Goal: Task Accomplishment & Management: Complete application form

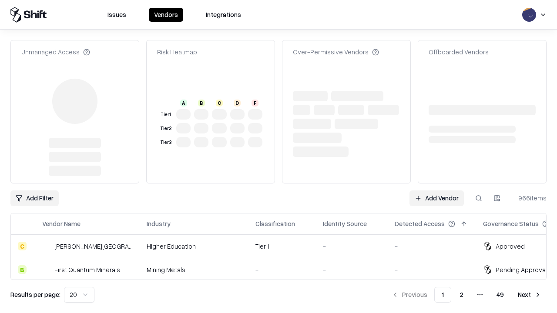
click at [436, 191] on link "Add Vendor" at bounding box center [436, 199] width 54 height 16
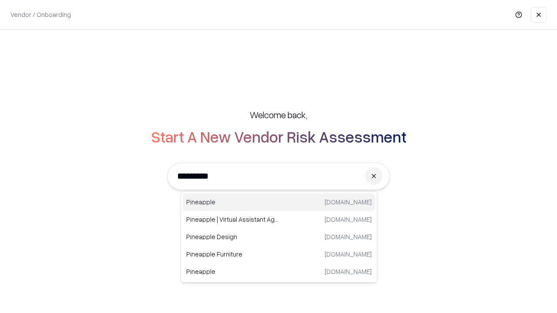
click at [279, 202] on div "Pineapple [DOMAIN_NAME]" at bounding box center [279, 202] width 192 height 17
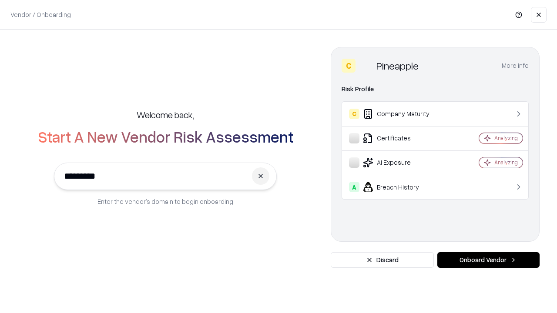
type input "*********"
click at [488, 260] on button "Onboard Vendor" at bounding box center [488, 260] width 102 height 16
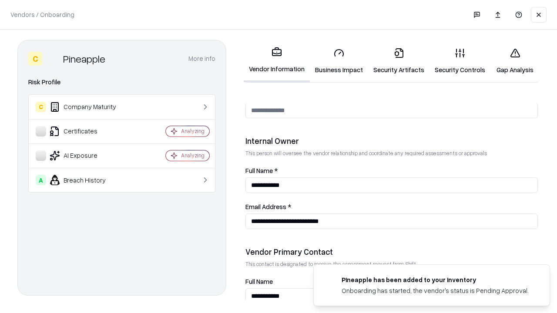
scroll to position [451, 0]
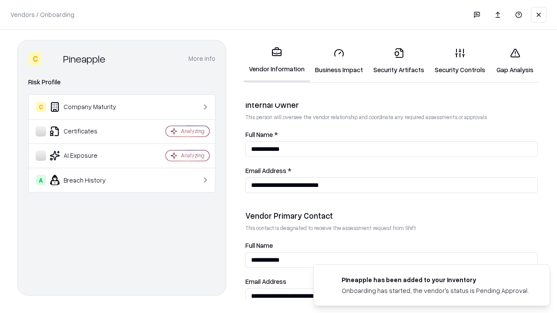
click at [339, 61] on link "Business Impact" at bounding box center [339, 61] width 58 height 40
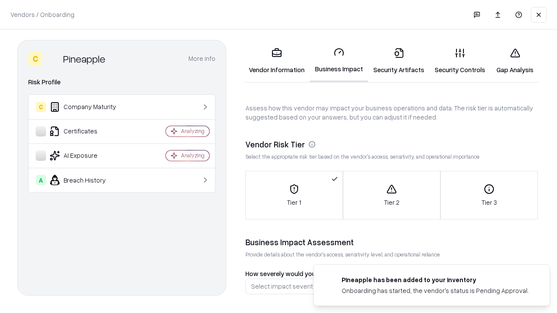
click at [398, 61] on link "Security Artifacts" at bounding box center [398, 61] width 61 height 40
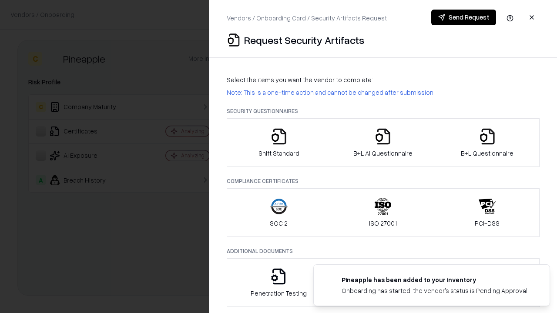
click at [278, 143] on icon "button" at bounding box center [278, 136] width 17 height 17
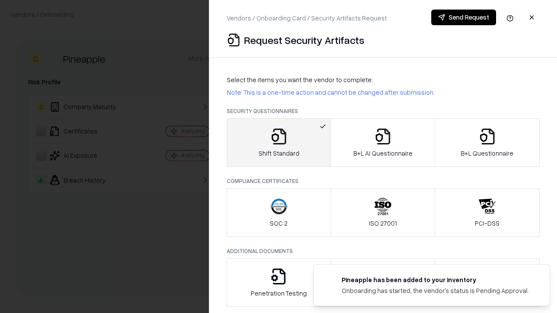
click at [463, 17] on button "Send Request" at bounding box center [463, 18] width 65 height 16
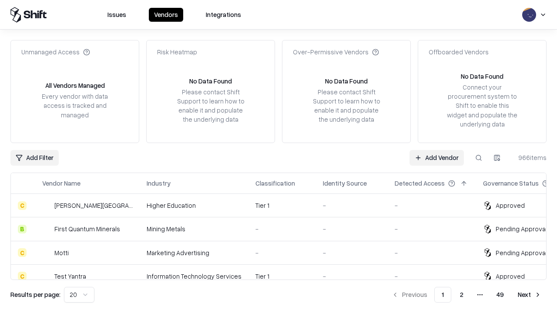
click at [479, 157] on button at bounding box center [479, 158] width 16 height 16
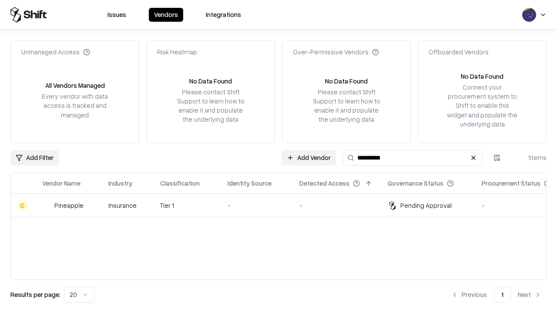
type input "*********"
click at [284, 205] on div "-" at bounding box center [257, 205] width 58 height 9
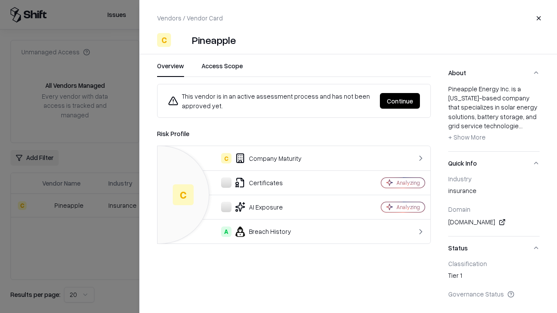
click at [400, 101] on button "Continue" at bounding box center [400, 101] width 40 height 16
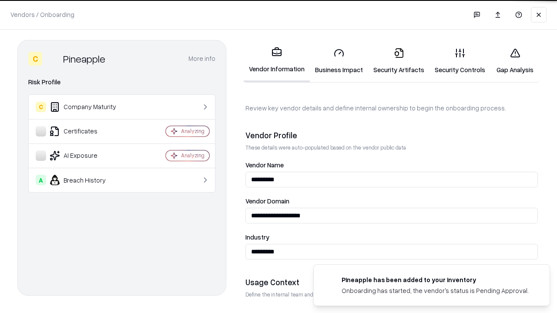
click at [398, 61] on link "Security Artifacts" at bounding box center [398, 61] width 61 height 40
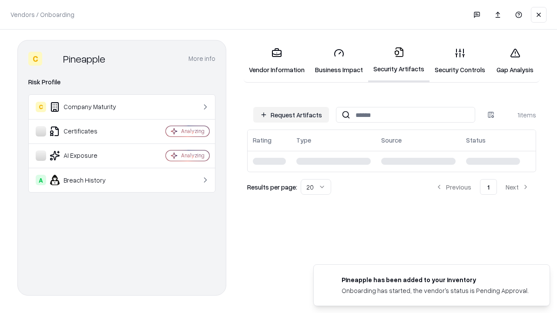
click at [515, 61] on link "Gap Analysis" at bounding box center [514, 61] width 49 height 40
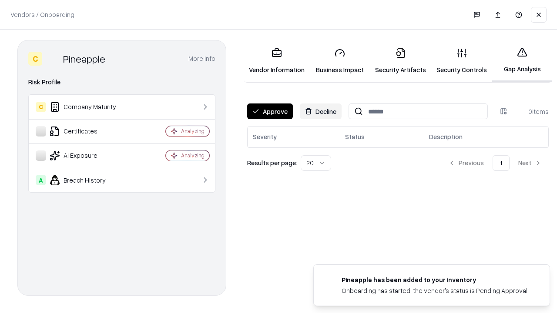
click at [270, 111] on button "Approve" at bounding box center [270, 112] width 46 height 16
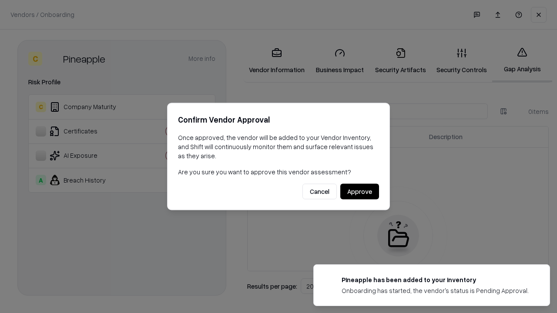
click at [359, 191] on button "Approve" at bounding box center [359, 192] width 39 height 16
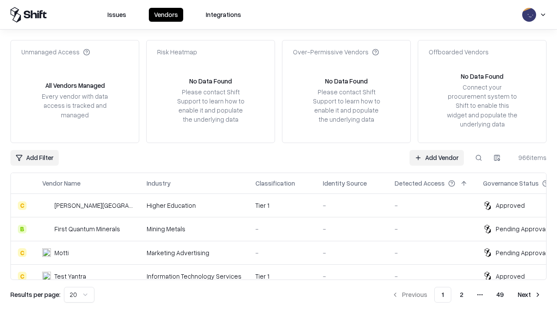
type input "*********"
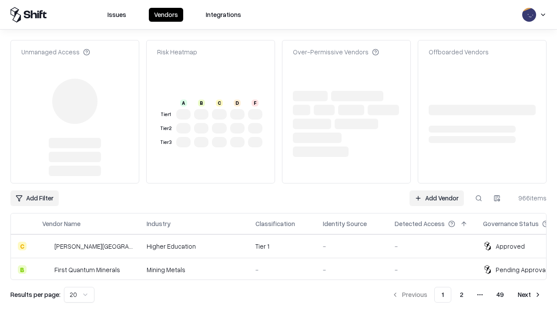
click at [436, 191] on link "Add Vendor" at bounding box center [436, 199] width 54 height 16
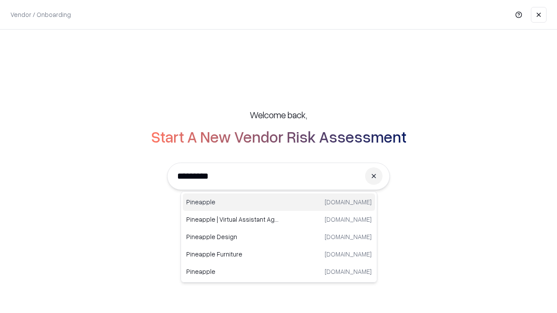
click at [279, 202] on div "Pineapple [DOMAIN_NAME]" at bounding box center [279, 202] width 192 height 17
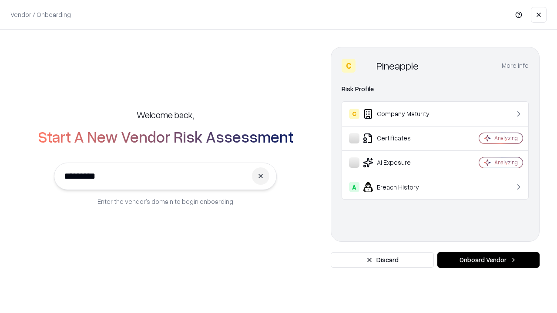
type input "*********"
click at [488, 260] on button "Onboard Vendor" at bounding box center [488, 260] width 102 height 16
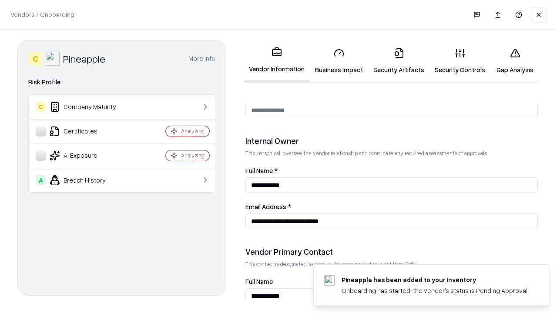
scroll to position [451, 0]
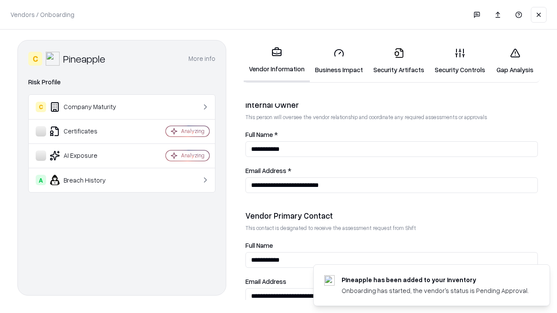
click at [515, 61] on link "Gap Analysis" at bounding box center [514, 61] width 49 height 40
